Goal: Navigation & Orientation: Find specific page/section

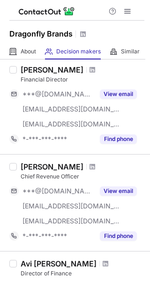
scroll to position [313, 0]
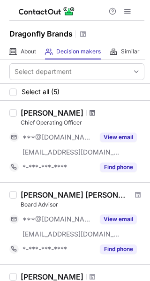
click at [90, 114] on span at bounding box center [93, 113] width 6 height 8
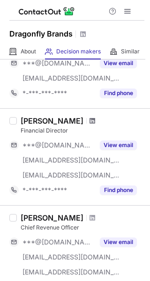
click at [90, 120] on span at bounding box center [93, 121] width 6 height 8
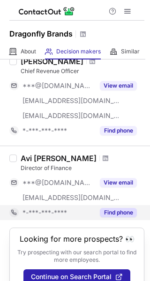
scroll to position [156, 0]
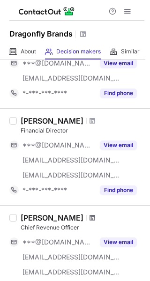
click at [90, 215] on span at bounding box center [93, 218] width 6 height 8
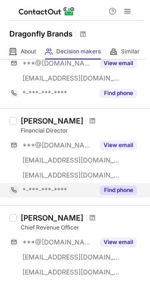
scroll to position [313, 0]
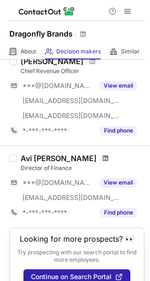
click at [103, 155] on span at bounding box center [106, 159] width 6 height 8
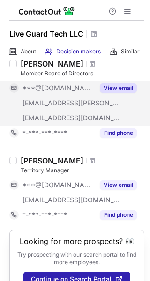
scroll to position [151, 0]
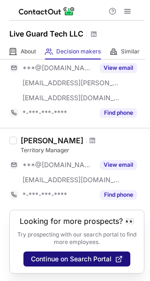
click at [87, 261] on span "Continue on Search Portal" at bounding box center [71, 260] width 81 height 8
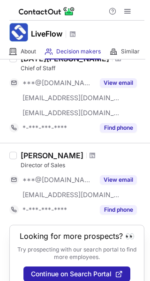
scroll to position [316, 0]
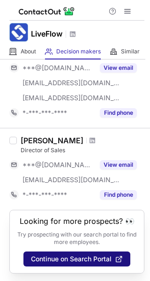
click at [84, 260] on span "Continue on Search Portal" at bounding box center [71, 260] width 81 height 8
